Goal: Task Accomplishment & Management: Use online tool/utility

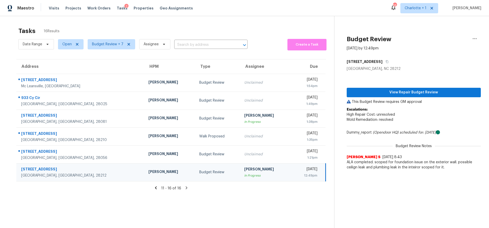
scroll to position [20, 0]
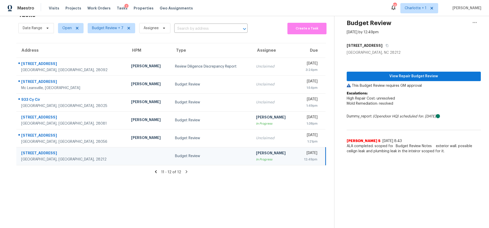
click at [131, 155] on div at bounding box center [149, 155] width 36 height 1
click at [157, 169] on div "11 - 12 of 12" at bounding box center [171, 171] width 326 height 5
click at [127, 147] on td at bounding box center [149, 156] width 44 height 18
drag, startPoint x: 108, startPoint y: 148, endPoint x: 120, endPoint y: 144, distance: 13.0
click at [127, 148] on td at bounding box center [149, 156] width 44 height 18
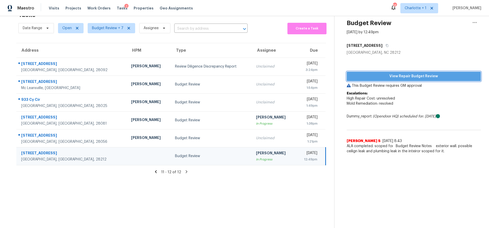
drag, startPoint x: 383, startPoint y: 72, endPoint x: 373, endPoint y: 73, distance: 10.0
click at [382, 73] on span "View Repair Budget Review" at bounding box center [414, 76] width 126 height 6
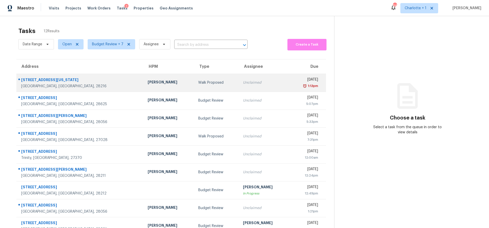
scroll to position [42, 0]
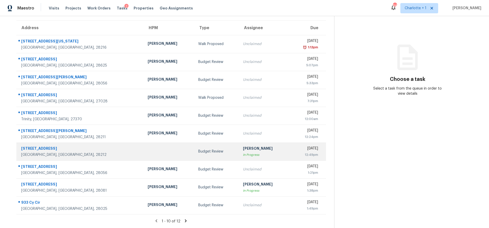
click at [198, 149] on div "Budget Review" at bounding box center [216, 151] width 37 height 5
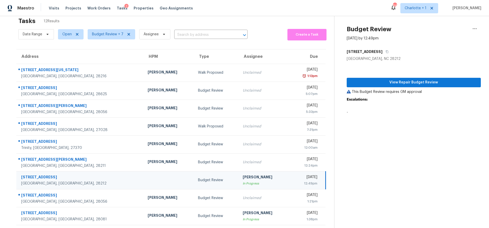
scroll to position [9, 0]
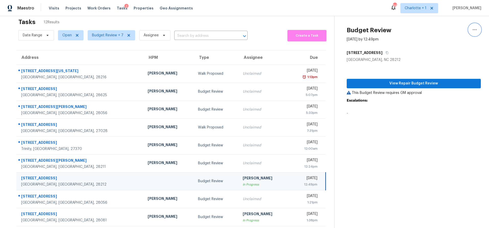
click at [471, 30] on icon "button" at bounding box center [474, 30] width 6 height 6
click at [427, 23] on div "Cancel this task" at bounding box center [442, 22] width 40 height 5
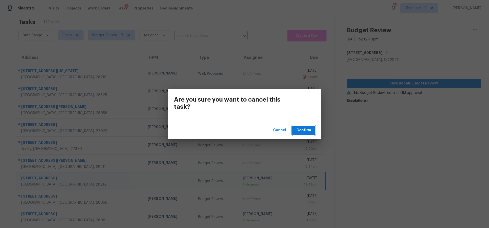
click at [304, 131] on span "Confirm" at bounding box center [303, 130] width 15 height 6
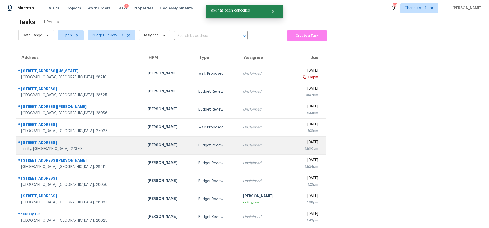
scroll to position [42, 0]
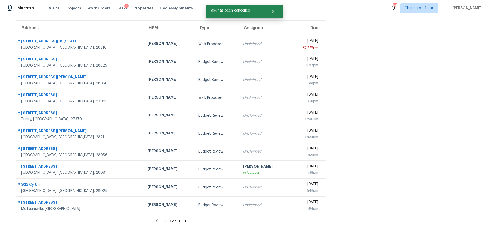
click at [183, 218] on icon at bounding box center [185, 220] width 5 height 5
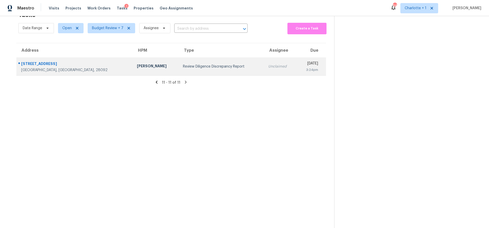
click at [183, 65] on div "Review Diligence Discrepancy Report" at bounding box center [221, 66] width 77 height 5
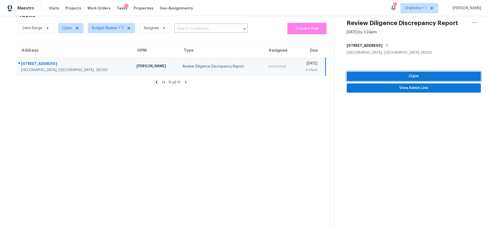
click at [402, 75] on span "Claim" at bounding box center [414, 76] width 126 height 6
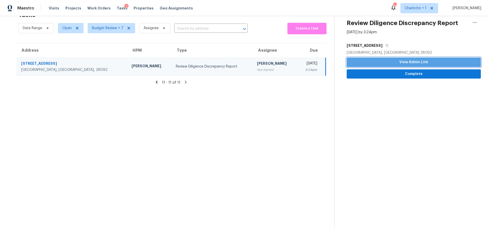
click at [399, 61] on span "View Admin Link" at bounding box center [414, 62] width 126 height 6
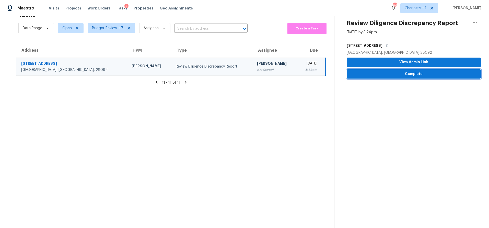
click at [392, 71] on span "Complete" at bounding box center [414, 74] width 126 height 6
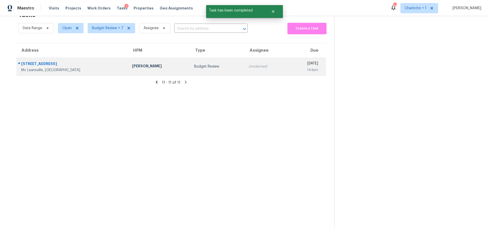
click at [81, 61] on div "5607 Golden Needle Dr" at bounding box center [72, 64] width 103 height 6
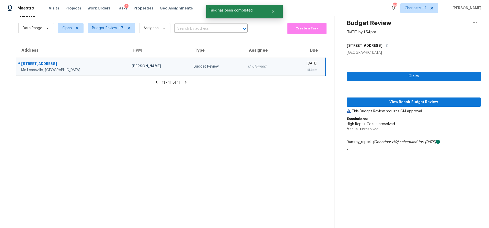
click at [155, 80] on icon at bounding box center [156, 82] width 5 height 5
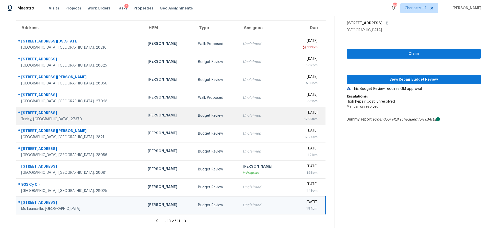
scroll to position [0, 0]
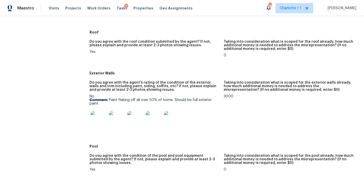
scroll to position [173, 0]
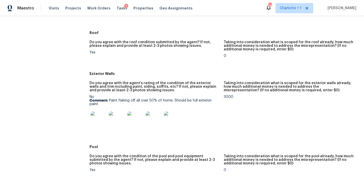
click at [102, 122] on img at bounding box center [99, 119] width 16 height 16
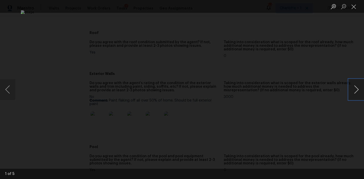
click at [354, 90] on button "Next image" at bounding box center [356, 89] width 15 height 20
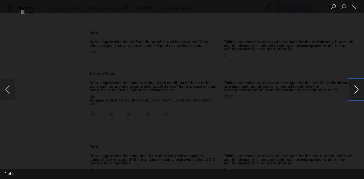
click at [354, 90] on button "Next image" at bounding box center [356, 89] width 15 height 20
click at [334, 64] on div "Lightbox" at bounding box center [182, 89] width 364 height 179
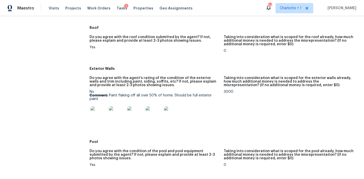
scroll to position [179, 0]
click at [102, 119] on img at bounding box center [99, 114] width 16 height 16
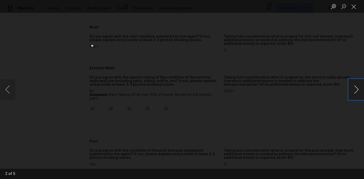
click at [353, 89] on button "Next image" at bounding box center [356, 89] width 15 height 20
click at [360, 93] on button "Next image" at bounding box center [356, 89] width 15 height 20
click at [354, 95] on button "Next image" at bounding box center [356, 89] width 15 height 20
click at [357, 97] on button "Next image" at bounding box center [356, 89] width 15 height 20
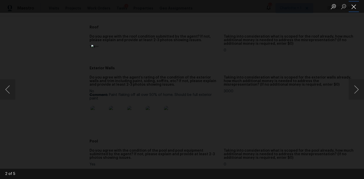
click at [354, 4] on button "Close lightbox" at bounding box center [354, 6] width 10 height 9
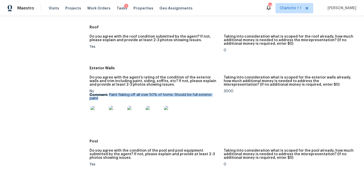
drag, startPoint x: 110, startPoint y: 94, endPoint x: 169, endPoint y: 99, distance: 58.7
click at [169, 99] on p "Comment: Paint flaking off all over 50% of home. Should be full exterior paint" at bounding box center [155, 96] width 130 height 7
copy p "Paint flaking off all over 50% of home. Should be full exterior paint"
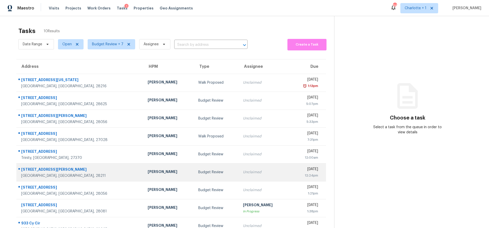
scroll to position [33, 0]
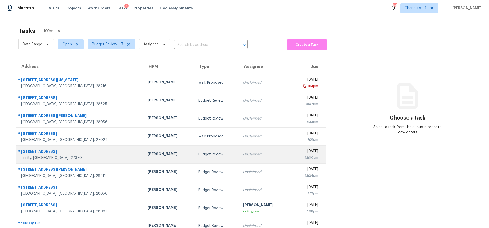
scroll to position [33, 0]
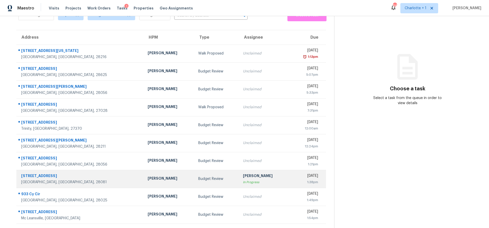
click at [289, 172] on td "Thu, Sep 18th 2025 1:38pm" at bounding box center [307, 179] width 37 height 18
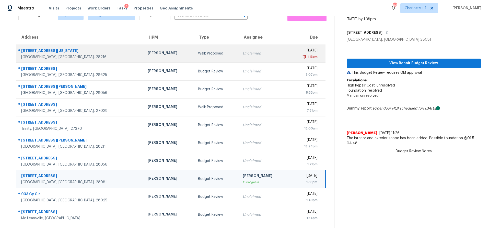
click at [293, 54] on div "1:13pm" at bounding box center [305, 56] width 25 height 5
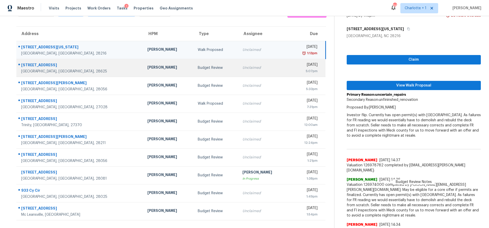
click at [293, 68] on div "Wed, Sep 17th 2025" at bounding box center [305, 65] width 25 height 6
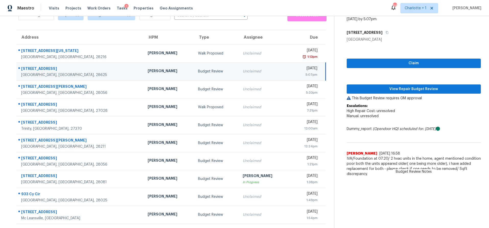
drag, startPoint x: 107, startPoint y: 67, endPoint x: 112, endPoint y: 67, distance: 5.4
click at [148, 68] on div "Greg Janiak" at bounding box center [169, 71] width 42 height 6
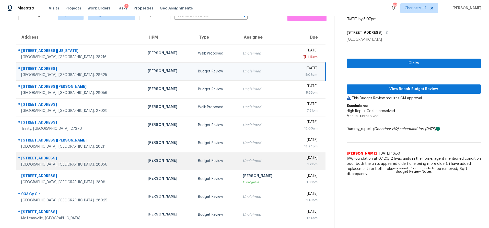
drag, startPoint x: 224, startPoint y: 173, endPoint x: 279, endPoint y: 161, distance: 56.9
click at [243, 173] on div "[PERSON_NAME]" at bounding box center [264, 176] width 42 height 6
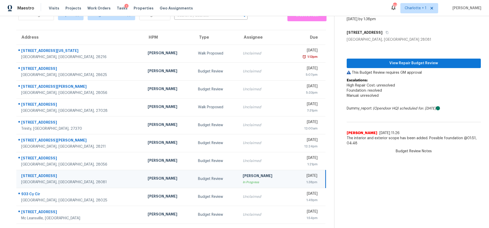
scroll to position [0, 0]
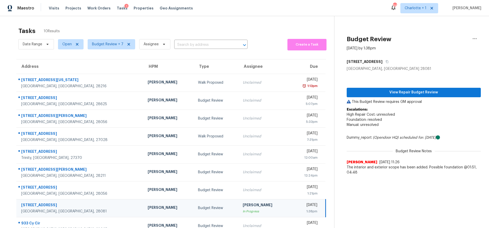
click at [477, 37] on div "Tasks 10 Results Date Range Open Budget Review + 7 Assignee ​ Create a Task Add…" at bounding box center [244, 136] width 489 height 241
click at [474, 38] on button "button" at bounding box center [474, 38] width 12 height 12
click at [455, 39] on div "Unclaim this task" at bounding box center [442, 39] width 40 height 5
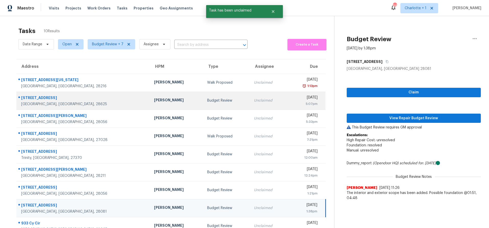
click at [150, 105] on td "Greg Janiak" at bounding box center [176, 100] width 53 height 18
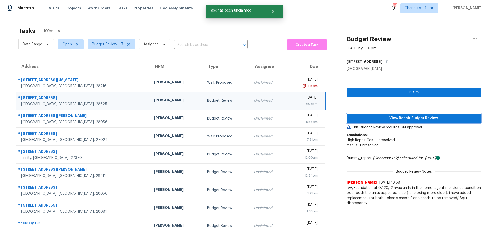
click at [391, 120] on span "View Repair Budget Review" at bounding box center [414, 118] width 126 height 6
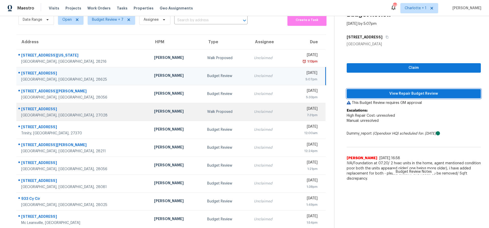
scroll to position [33, 0]
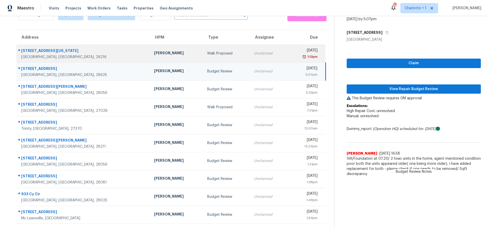
click at [150, 57] on td "Dan Baquero" at bounding box center [176, 53] width 53 height 18
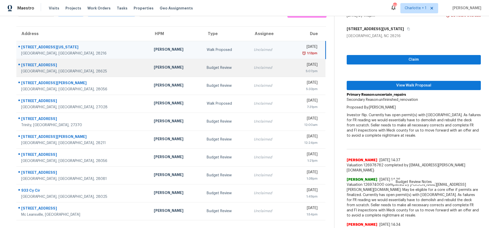
click at [150, 64] on td "Greg Janiak" at bounding box center [176, 68] width 53 height 18
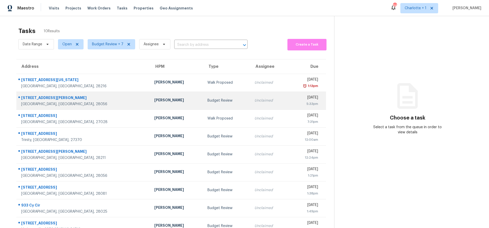
click at [250, 103] on td "Unclaimed" at bounding box center [268, 100] width 37 height 18
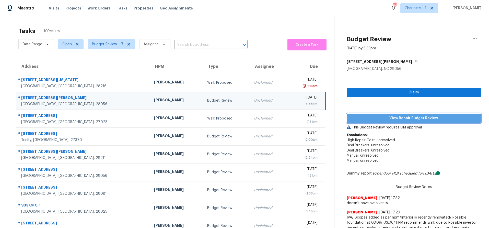
click at [381, 116] on span "View Repair Budget Review" at bounding box center [414, 118] width 126 height 6
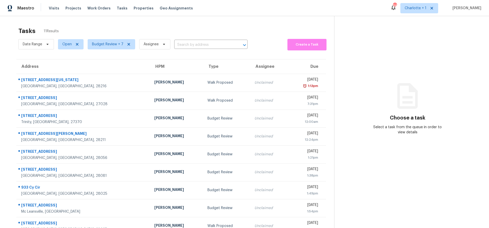
click at [191, 30] on div "Tasks 11 Results" at bounding box center [176, 30] width 316 height 13
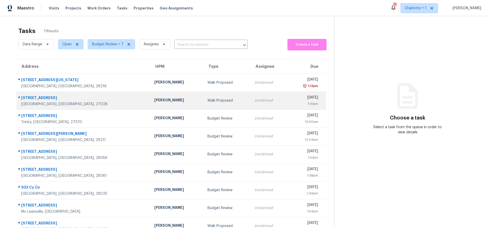
click at [207, 98] on div "Walk Proposed" at bounding box center [226, 100] width 39 height 5
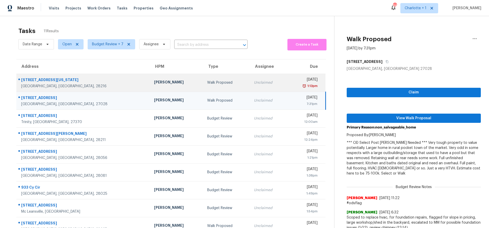
click at [150, 79] on td "Dan Baquero" at bounding box center [176, 83] width 53 height 18
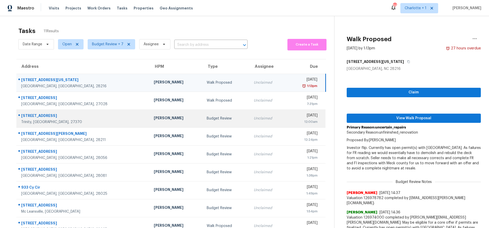
click at [207, 119] on div "Budget Review" at bounding box center [226, 118] width 39 height 5
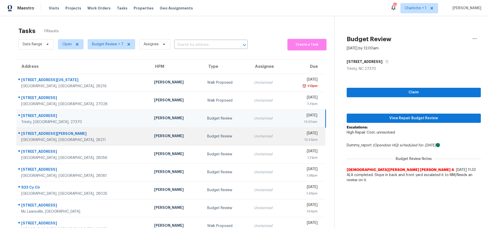
click at [207, 135] on div "Budget Review" at bounding box center [226, 136] width 39 height 5
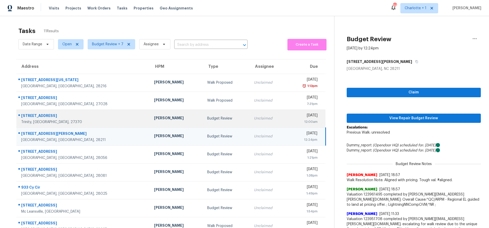
click at [154, 118] on div "Ken Romain" at bounding box center [176, 118] width 45 height 6
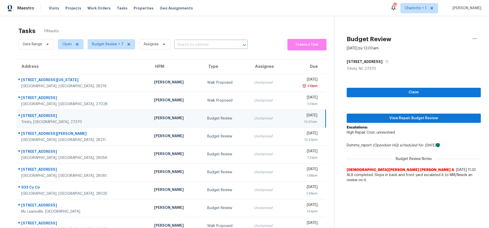
click at [207, 119] on div "Budget Review" at bounding box center [226, 118] width 39 height 5
click at [368, 112] on div "Claim View Repair Budget Review Escalations: High Repair Cost: unresolved Dummy…" at bounding box center [414, 128] width 134 height 114
click at [367, 117] on span "View Repair Budget Review" at bounding box center [414, 118] width 126 height 6
